Goal: Information Seeking & Learning: Learn about a topic

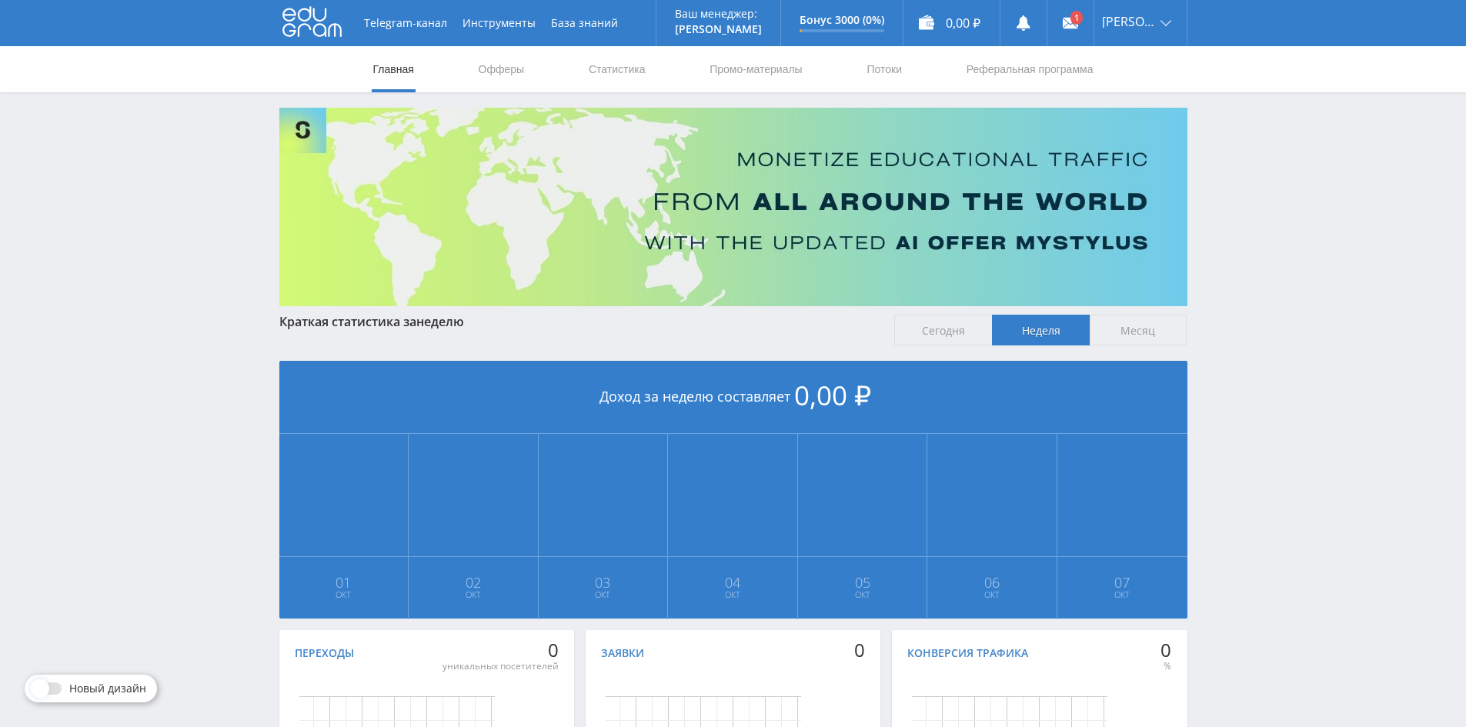
scroll to position [186, 0]
click at [961, 334] on span "Сегодня" at bounding box center [943, 330] width 98 height 31
click at [0, 0] on input "Сегодня" at bounding box center [0, 0] width 0 height 0
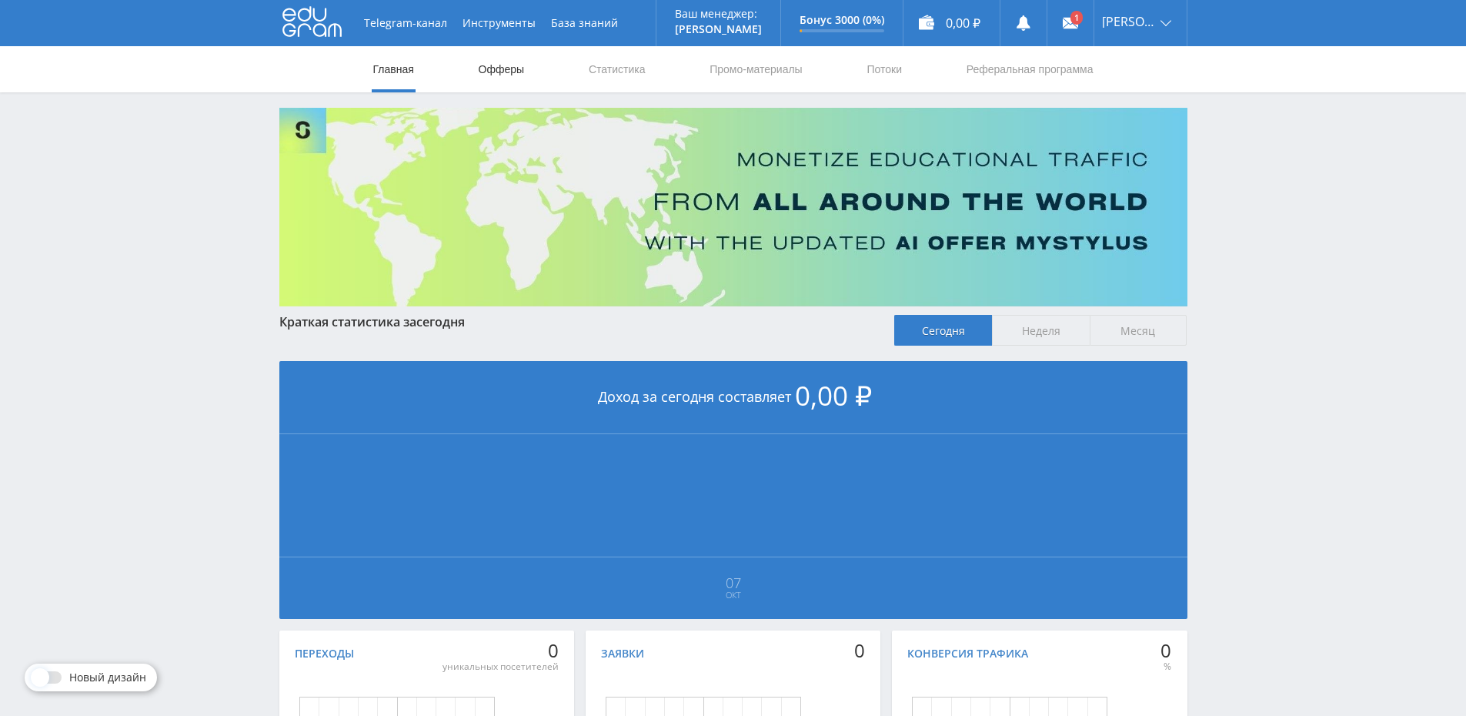
click at [511, 66] on link "Офферы" at bounding box center [501, 69] width 49 height 46
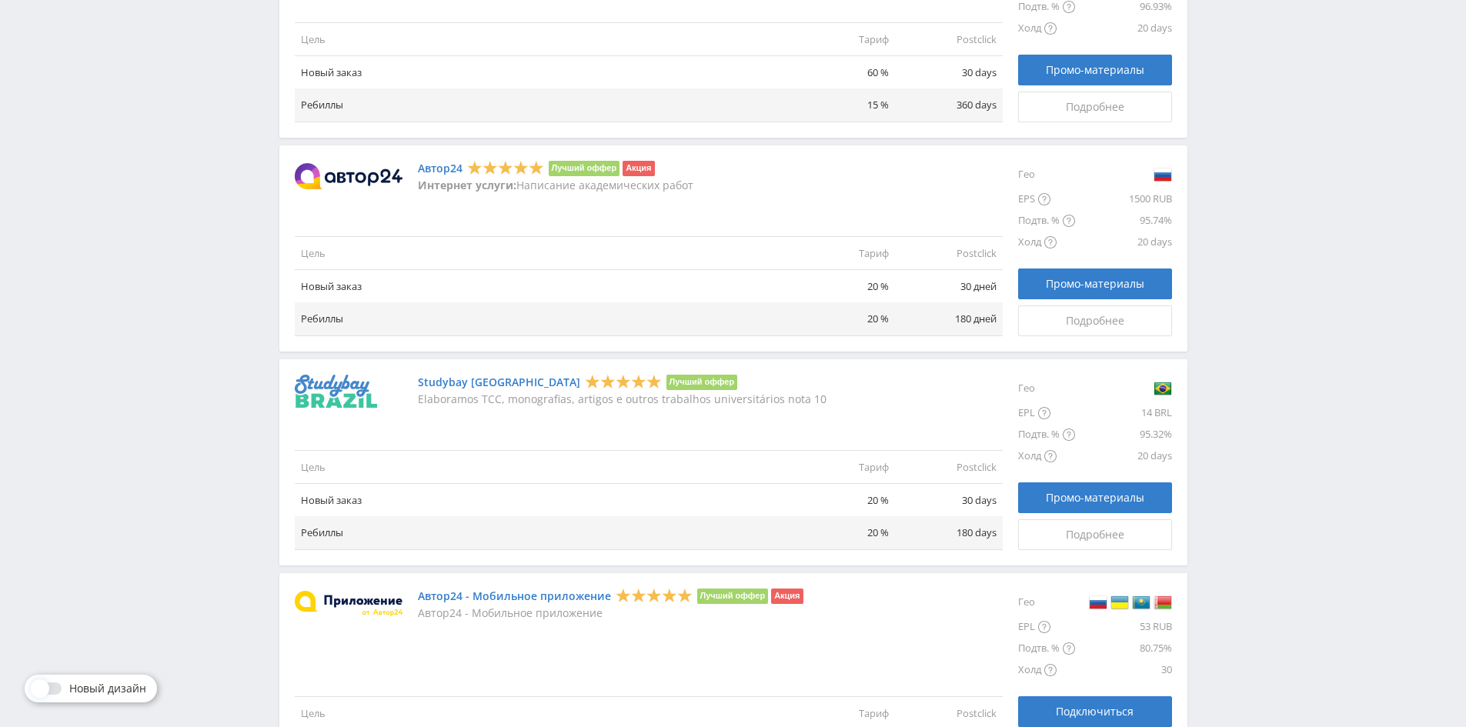
scroll to position [1043, 0]
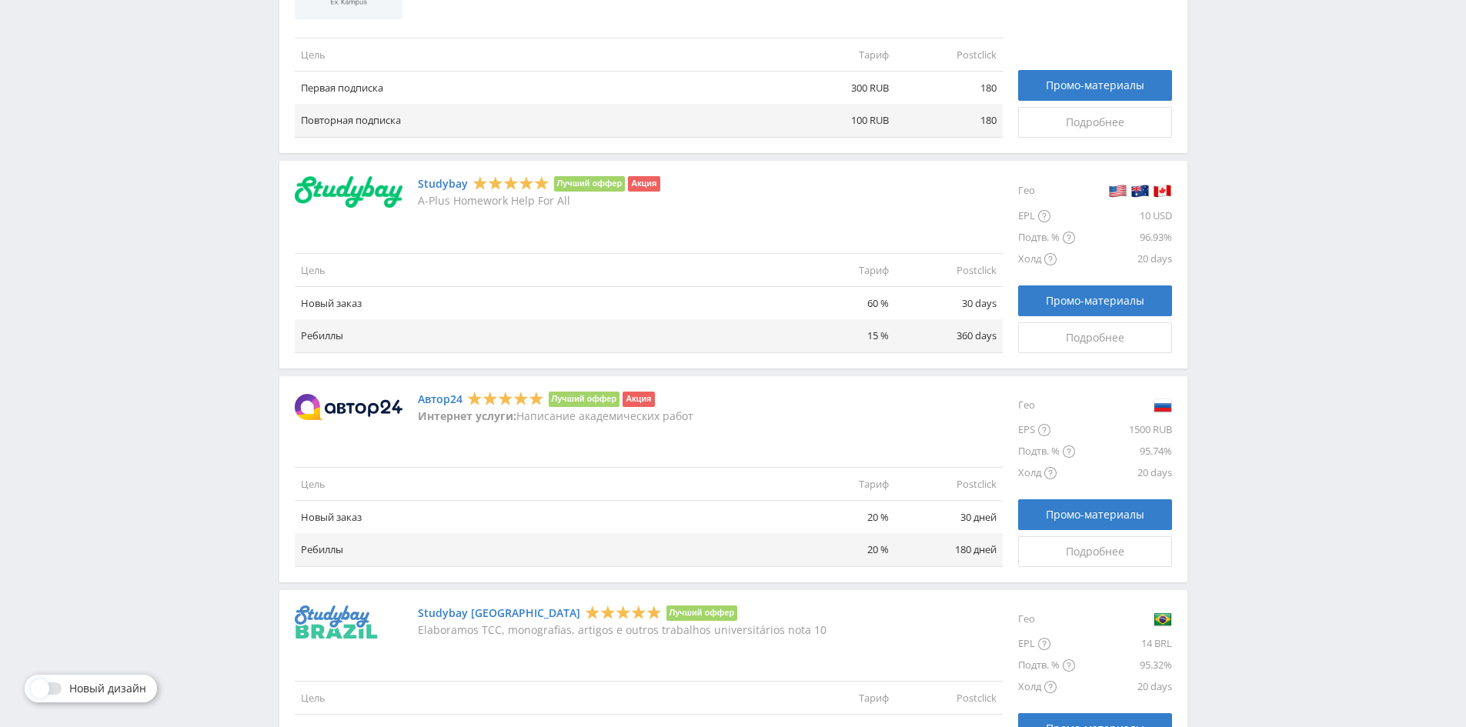
click at [434, 399] on link "Автор24" at bounding box center [440, 399] width 45 height 12
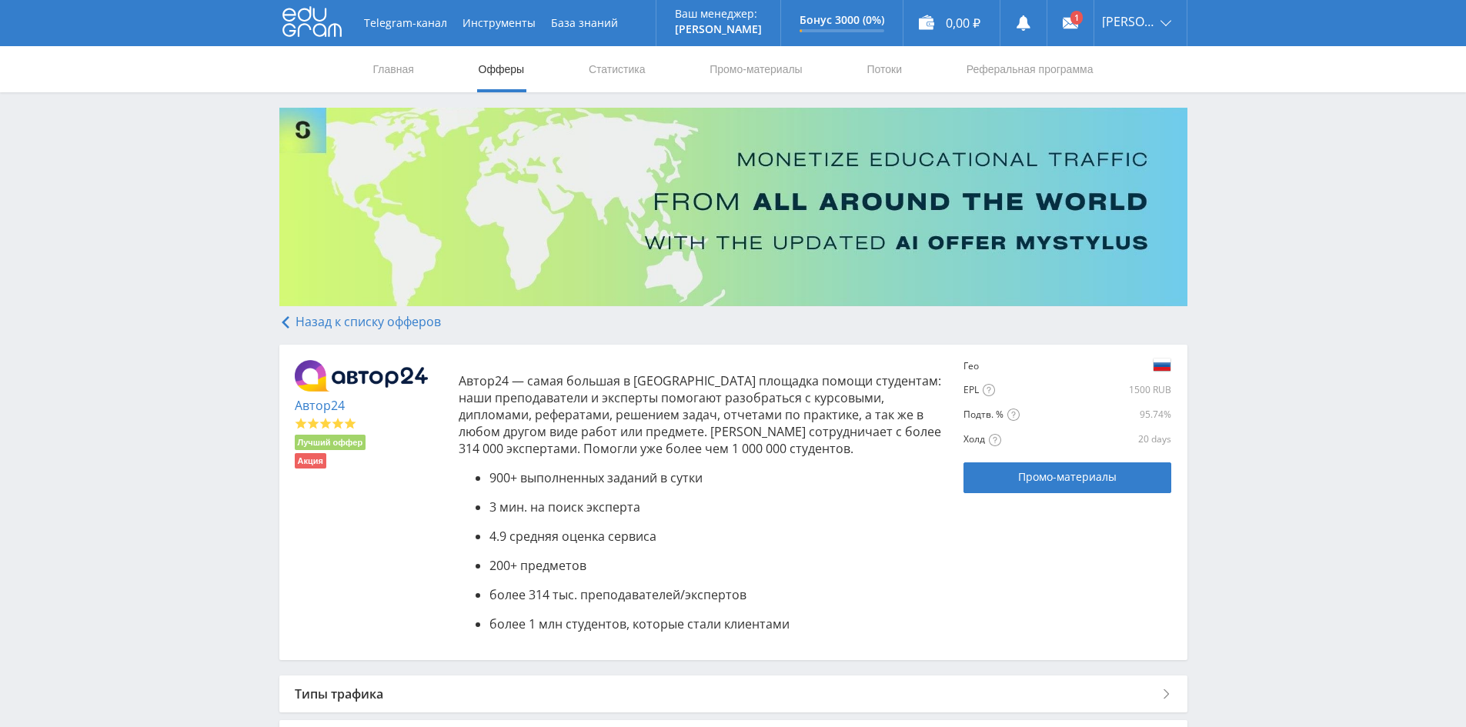
scroll to position [231, 0]
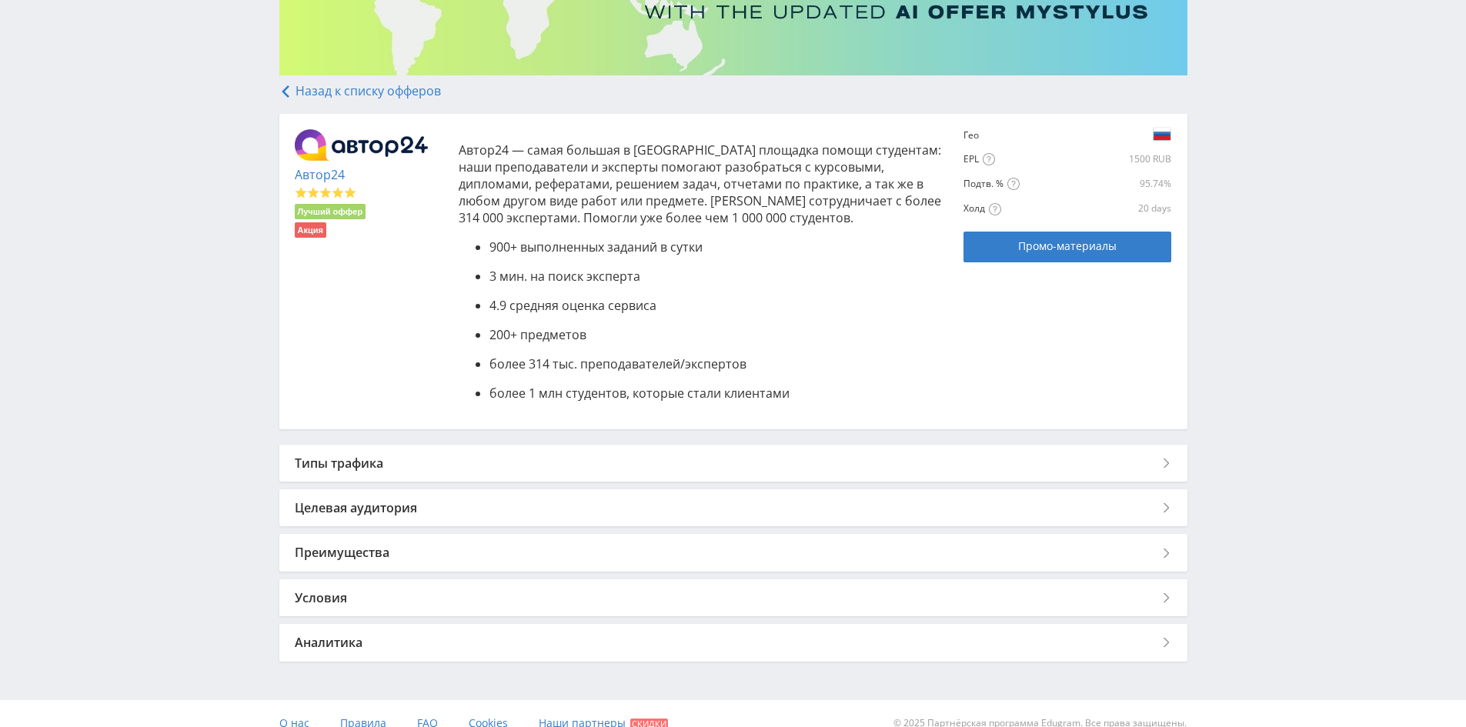
click at [357, 607] on div "Условия" at bounding box center [733, 598] width 908 height 37
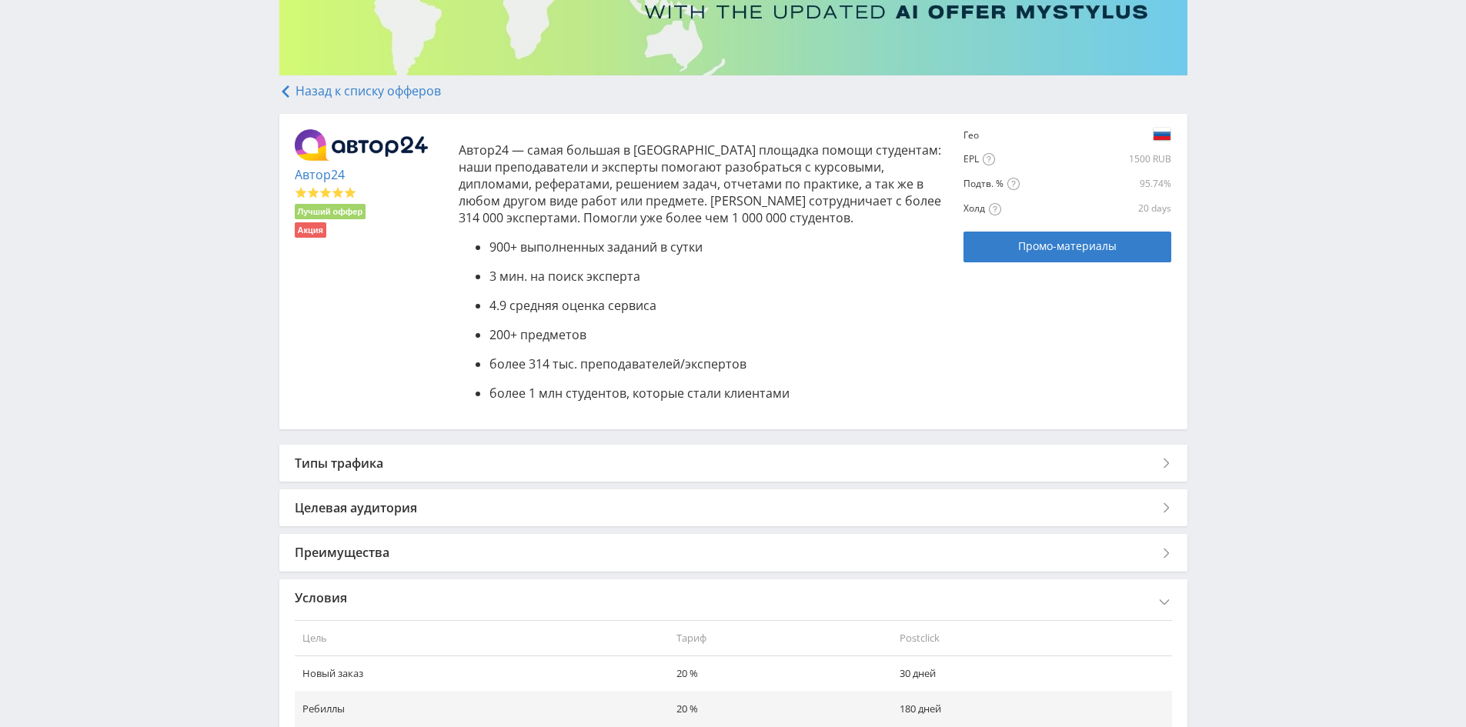
scroll to position [376, 0]
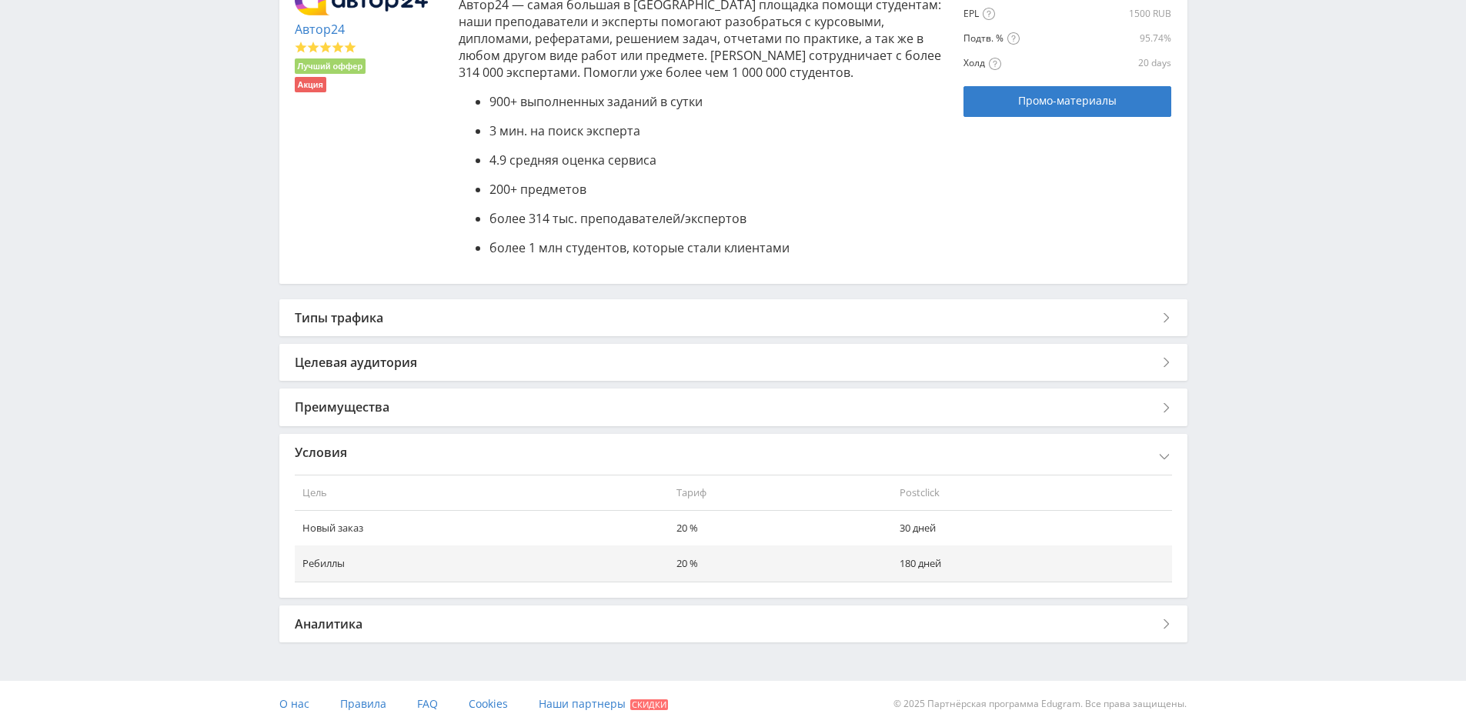
click at [385, 613] on div "Аналитика" at bounding box center [733, 624] width 908 height 37
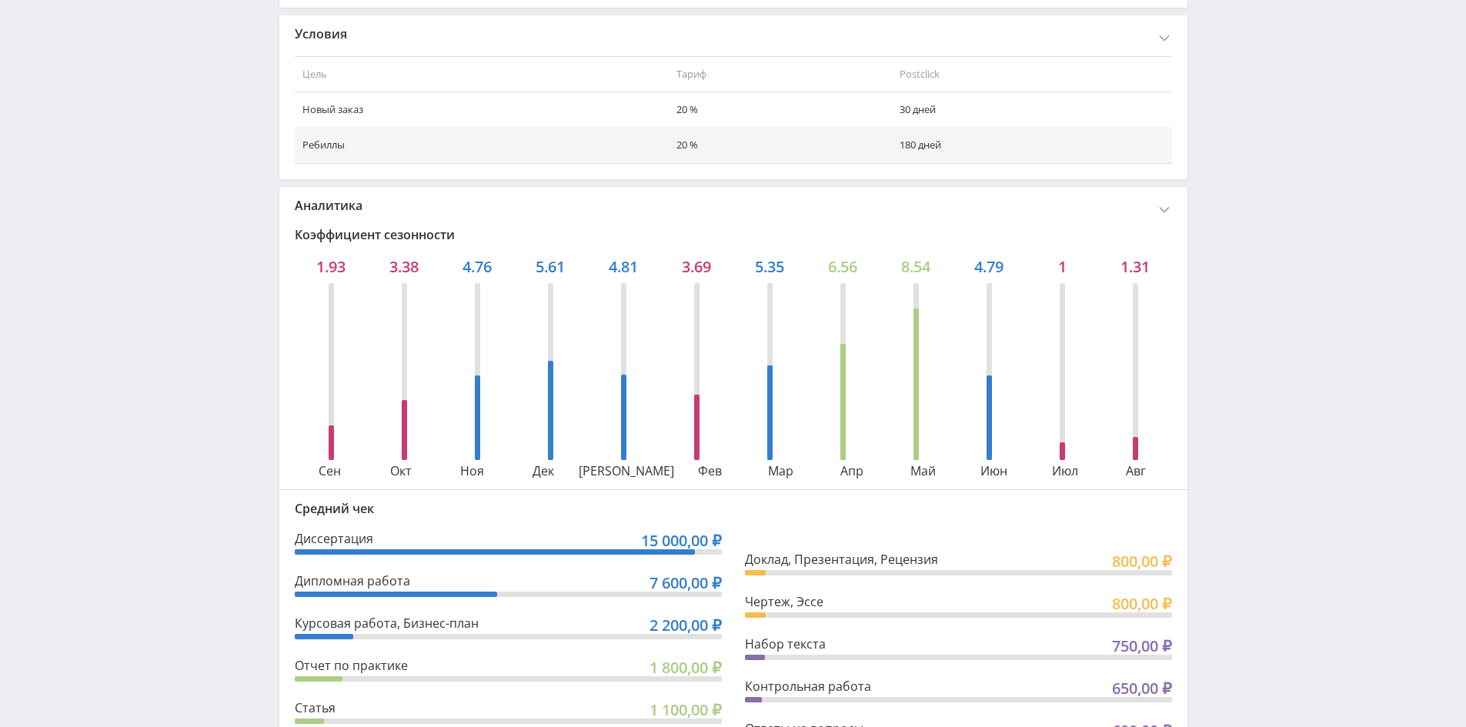
scroll to position [487, 0]
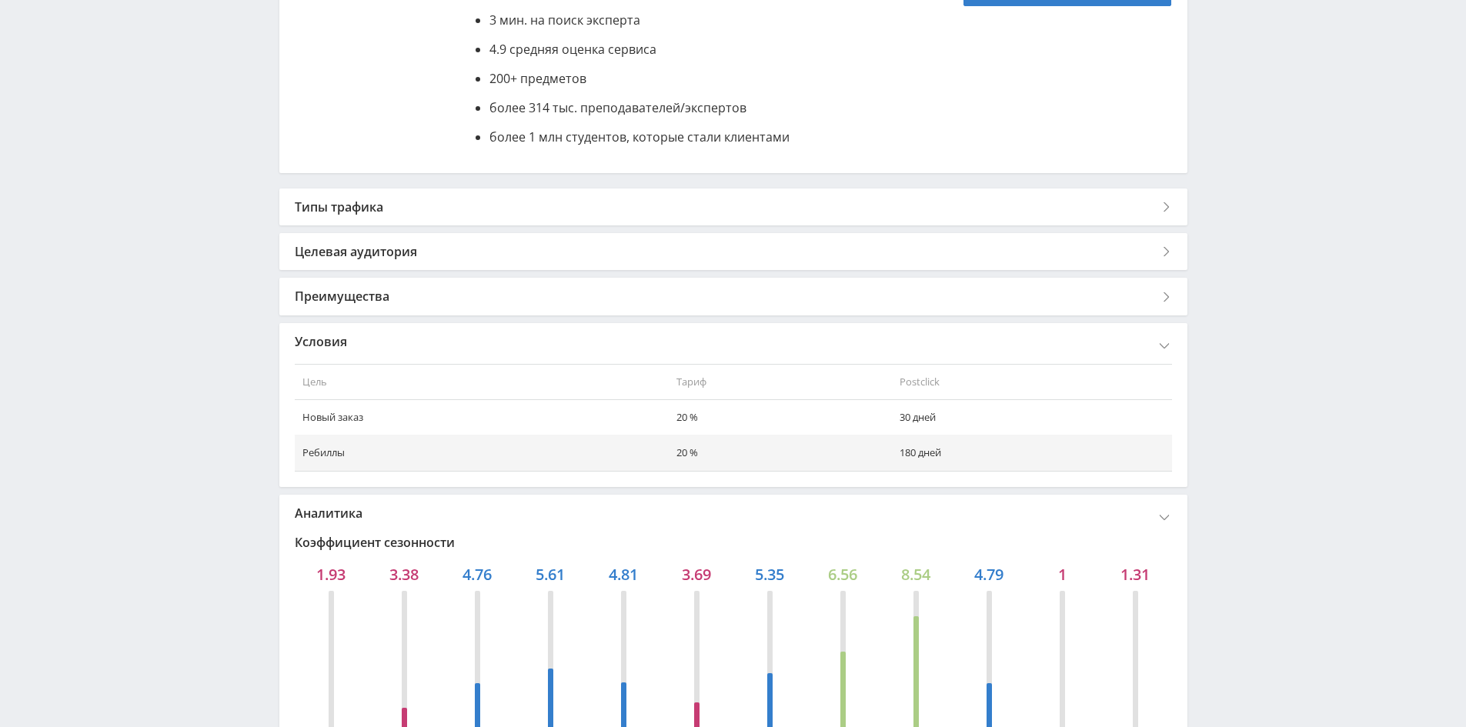
click at [359, 296] on div "Преимущества" at bounding box center [733, 296] width 908 height 37
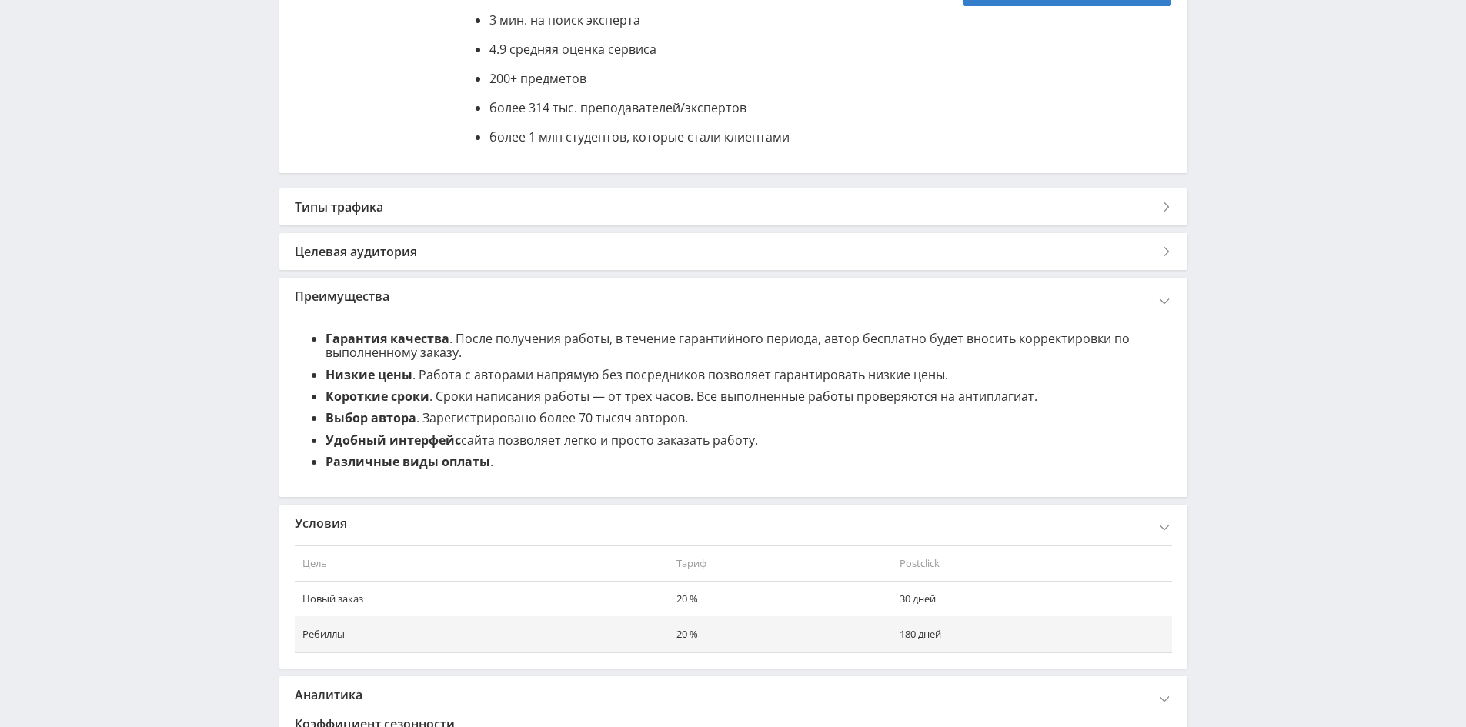
click at [376, 250] on div "Целевая аудитория" at bounding box center [733, 251] width 908 height 37
